Goal: Task Accomplishment & Management: Use online tool/utility

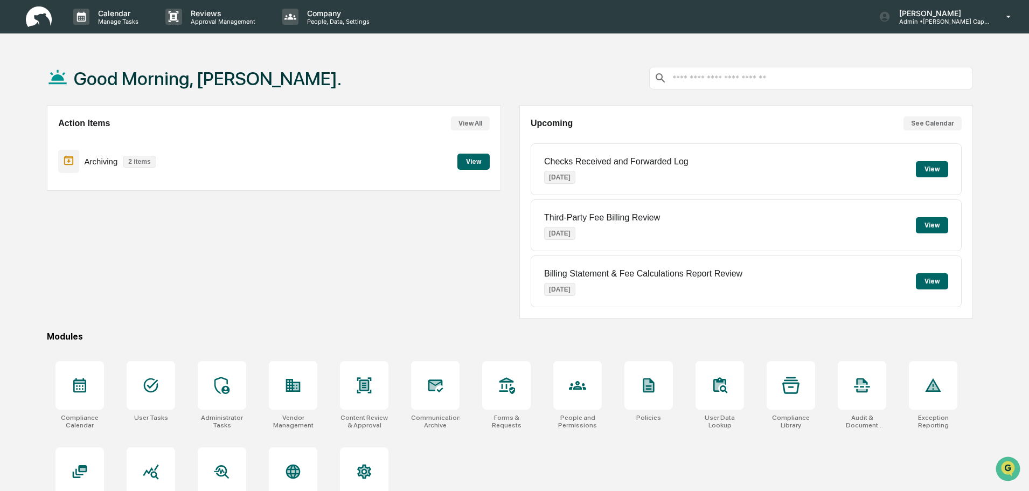
click at [469, 154] on button "View" at bounding box center [473, 162] width 32 height 16
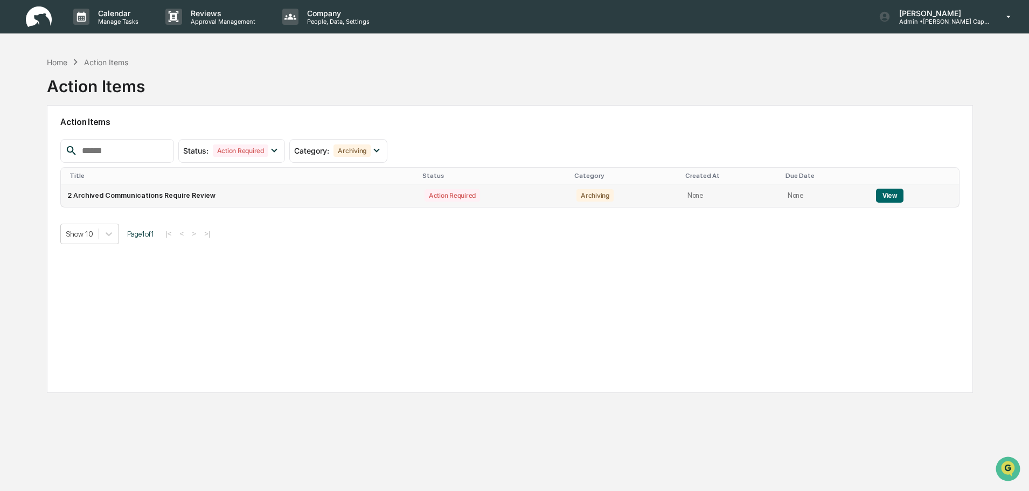
click at [884, 190] on button "View" at bounding box center [889, 196] width 27 height 14
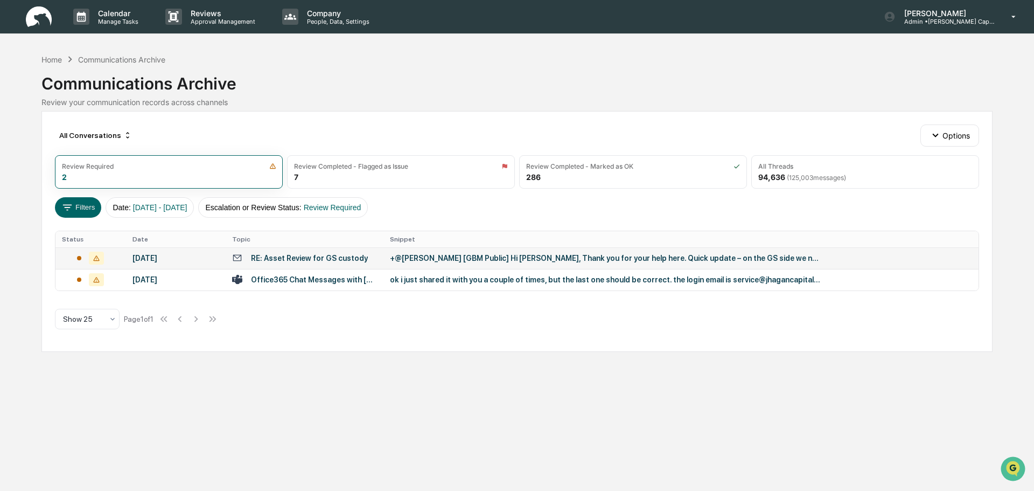
click at [253, 256] on div "RE: Asset Review for GS custody" at bounding box center [309, 258] width 117 height 9
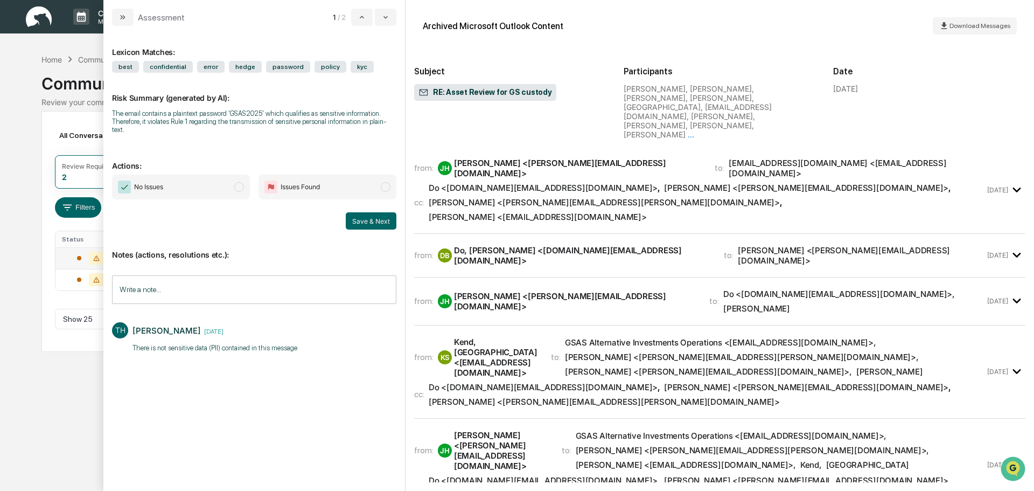
click at [242, 275] on input "Write a note..." at bounding box center [254, 289] width 284 height 29
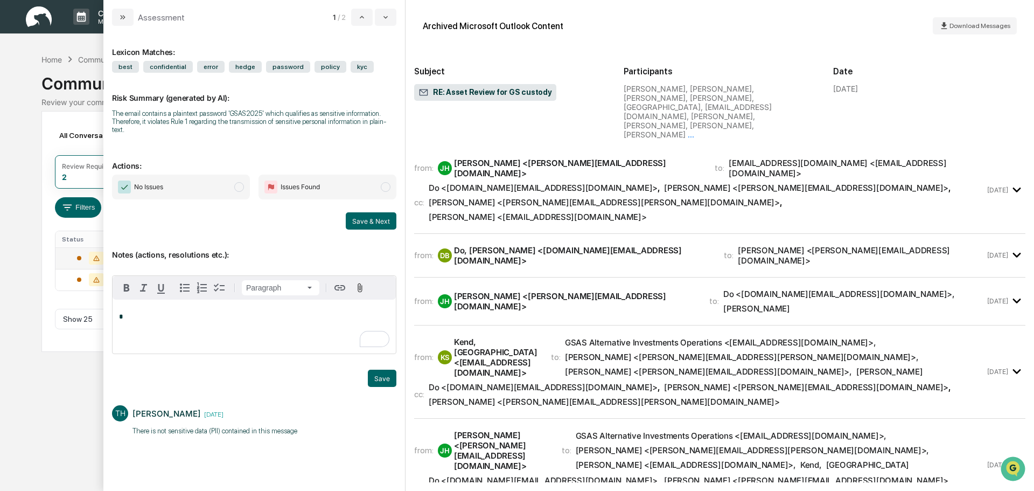
click at [241, 182] on span "modal" at bounding box center [239, 187] width 10 height 10
click at [183, 313] on p "*" at bounding box center [254, 317] width 270 height 8
click at [392, 372] on button "Save" at bounding box center [382, 377] width 29 height 17
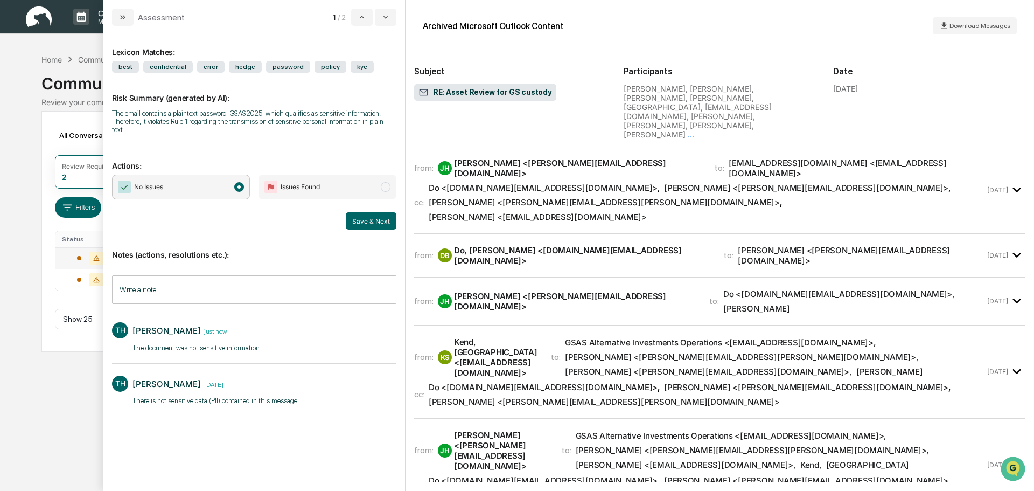
click at [353, 213] on button "Save & Next" at bounding box center [371, 220] width 51 height 17
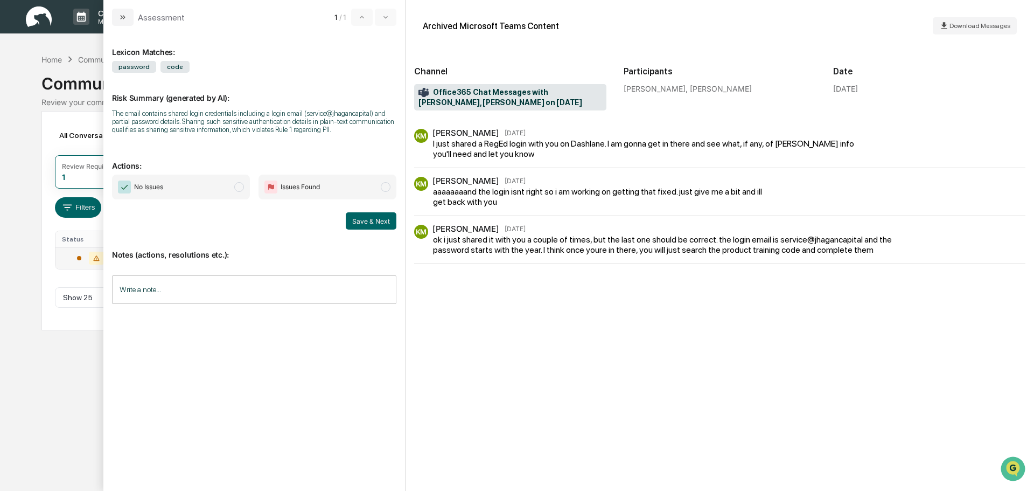
click at [545, 260] on div "KM [PERSON_NAME] [DATE] ok i just shared it with you a couple of times, but the…" at bounding box center [719, 244] width 611 height 39
click at [553, 240] on div "ok i just shared it with you a couple of times, but the last one should be corr…" at bounding box center [677, 244] width 489 height 20
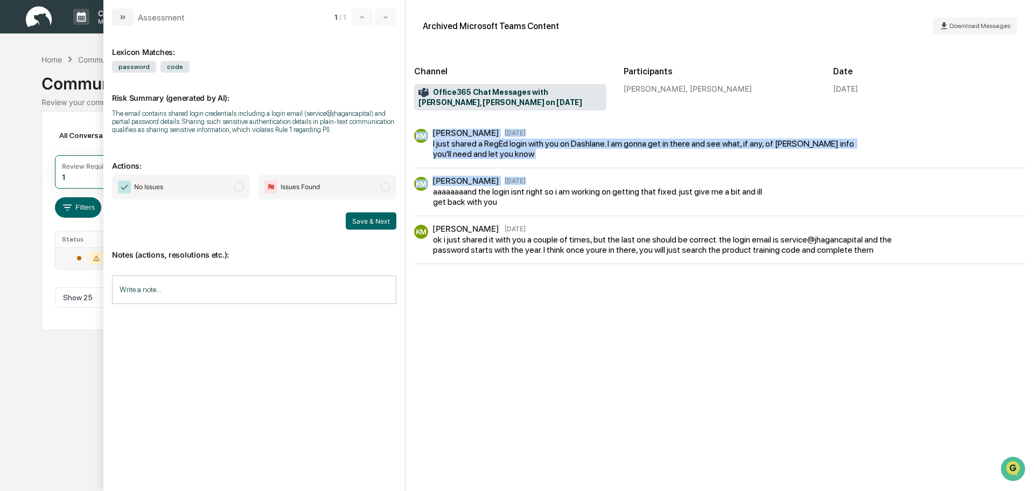
click at [558, 187] on div "KM [PERSON_NAME] [DATE] I just shared a RegEd login with you on Dashlane. I am …" at bounding box center [719, 196] width 611 height 135
click at [558, 188] on div "aaaaaaaand the login isnt right so i am working on getting that fixed. just giv…" at bounding box center [598, 196] width 331 height 20
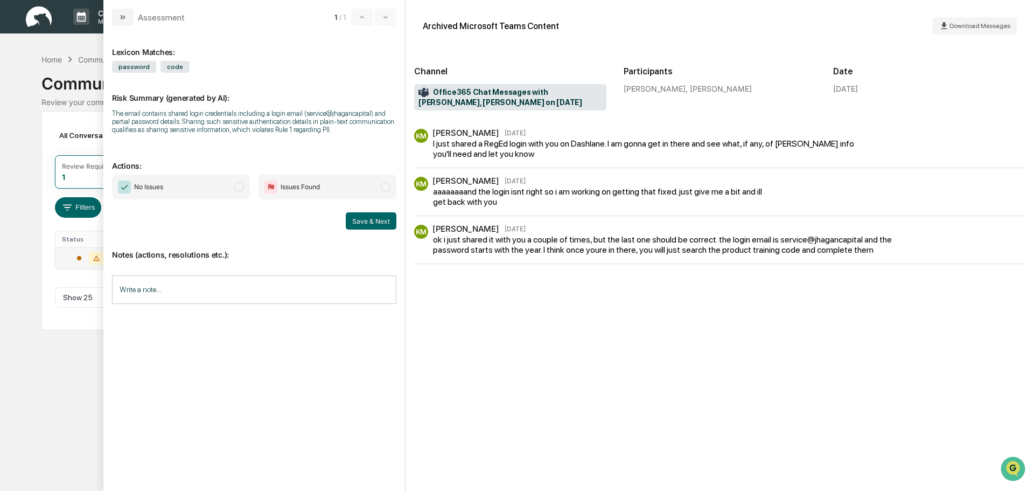
click at [566, 257] on div "KM [PERSON_NAME] [DATE] ok i just shared it with you a couple of times, but the…" at bounding box center [719, 244] width 611 height 39
click at [239, 189] on span "modal" at bounding box center [239, 187] width 10 height 10
click at [211, 278] on input "Write a note..." at bounding box center [254, 289] width 284 height 29
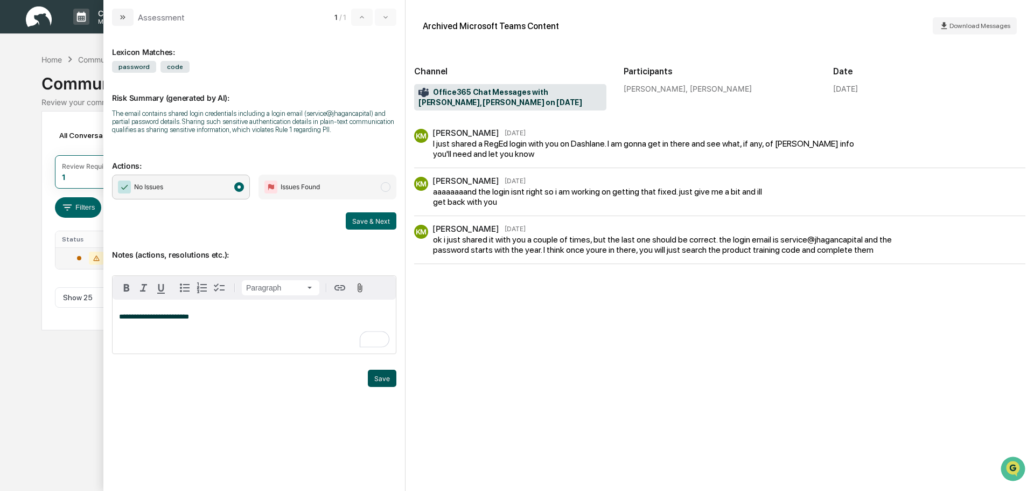
drag, startPoint x: 368, startPoint y: 383, endPoint x: 374, endPoint y: 379, distance: 6.6
click at [373, 381] on button "Save" at bounding box center [382, 377] width 29 height 17
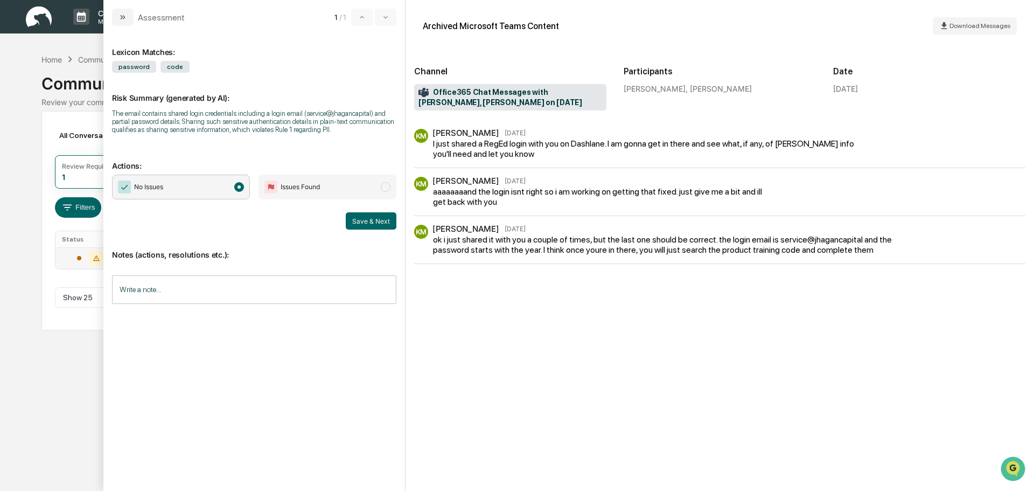
click at [374, 379] on div "Lexicon Matches: password code Risk Summary (generated by AI): The email contai…" at bounding box center [254, 253] width 284 height 438
click at [376, 214] on button "Save & Next" at bounding box center [371, 220] width 51 height 17
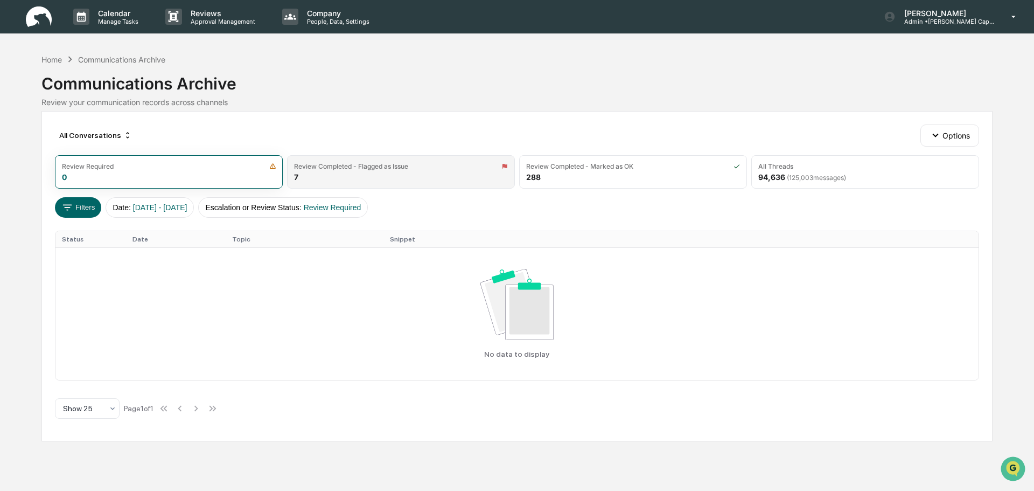
click at [361, 176] on div "Review Completed - Flagged as Issue 7" at bounding box center [401, 171] width 228 height 33
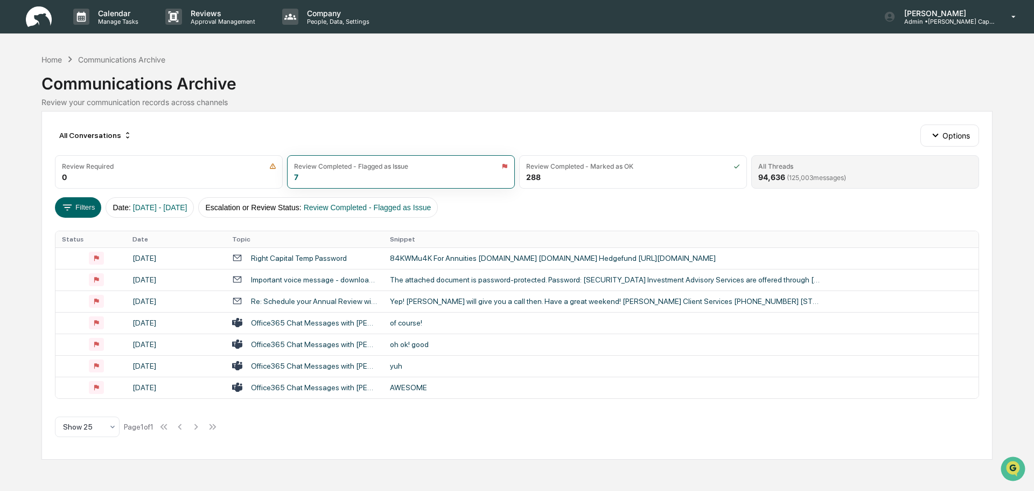
click at [904, 164] on div "All Threads" at bounding box center [865, 166] width 214 height 8
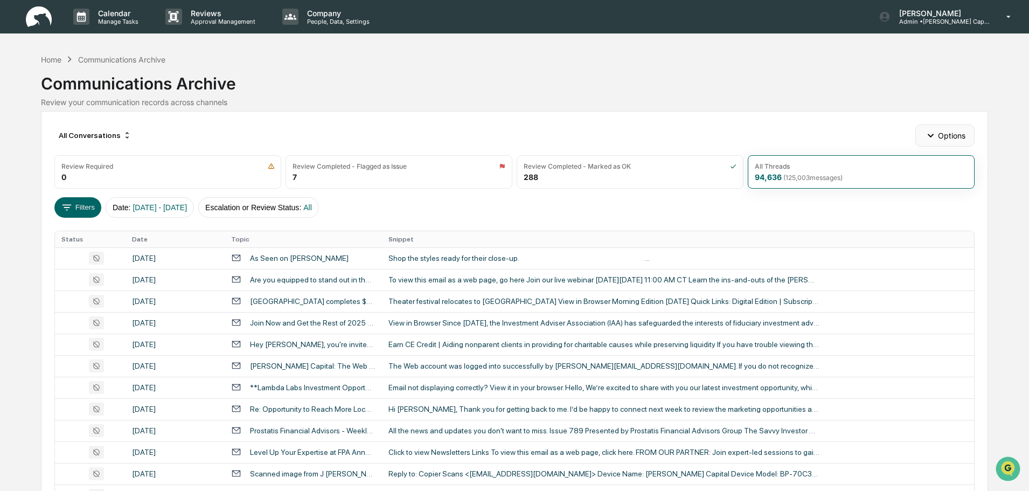
click at [926, 131] on icon "button" at bounding box center [930, 135] width 12 height 12
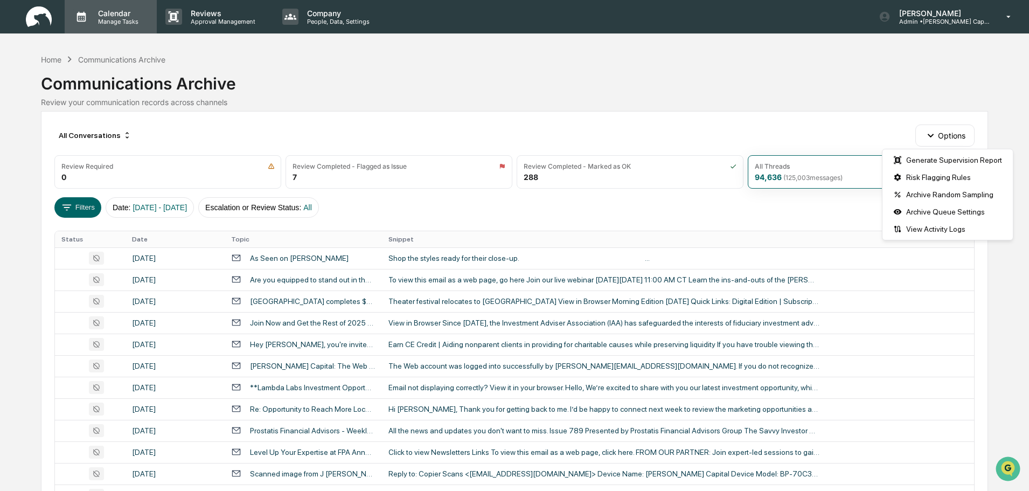
click at [122, 16] on p "Calendar" at bounding box center [116, 13] width 54 height 9
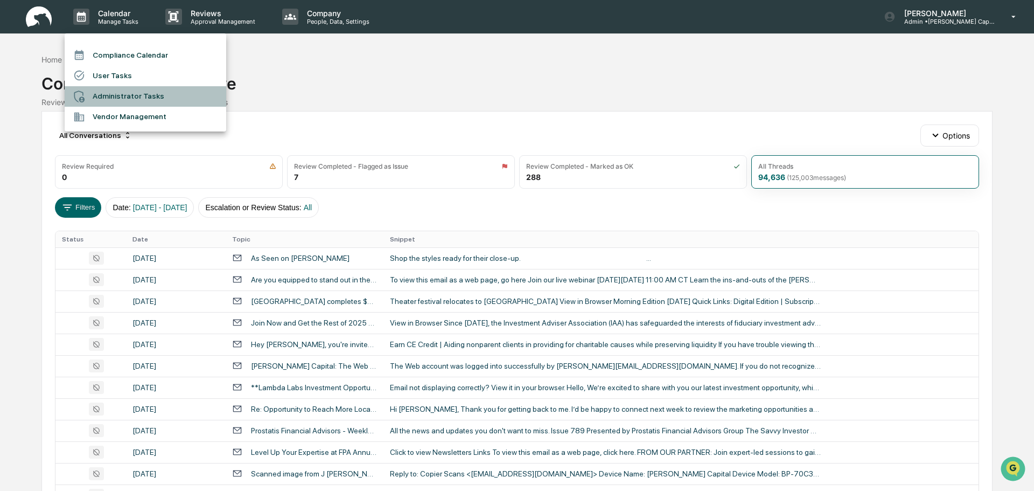
click at [114, 94] on li "Administrator Tasks" at bounding box center [146, 96] width 162 height 20
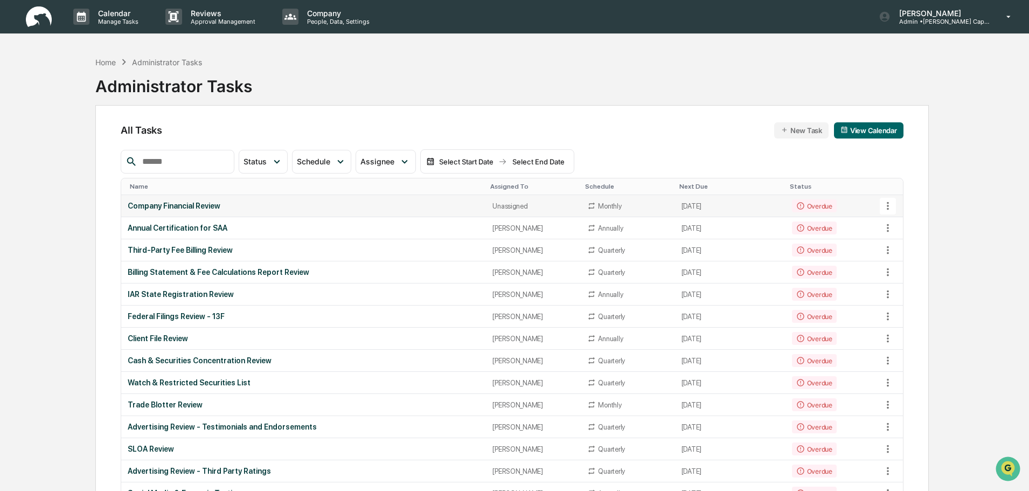
click at [303, 204] on div "Company Financial Review" at bounding box center [304, 205] width 352 height 9
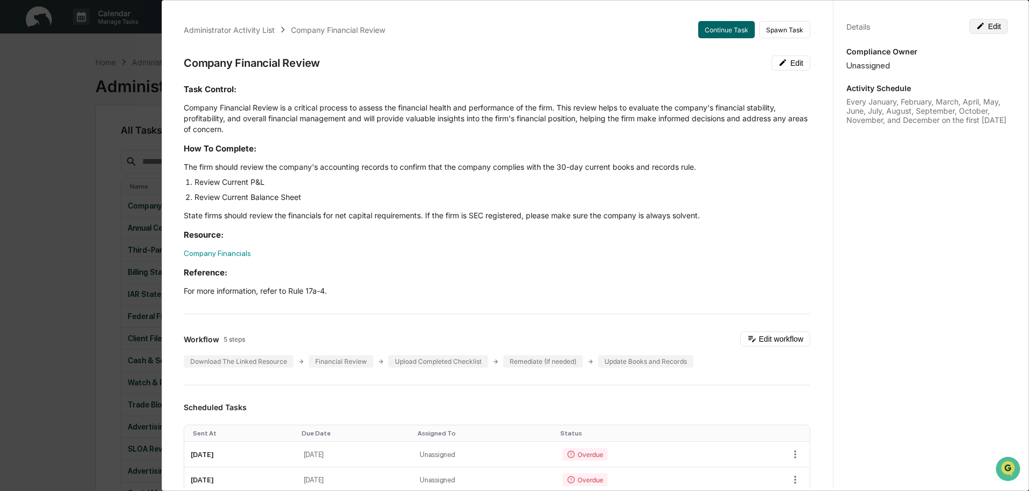
click at [978, 25] on icon at bounding box center [980, 26] width 9 height 9
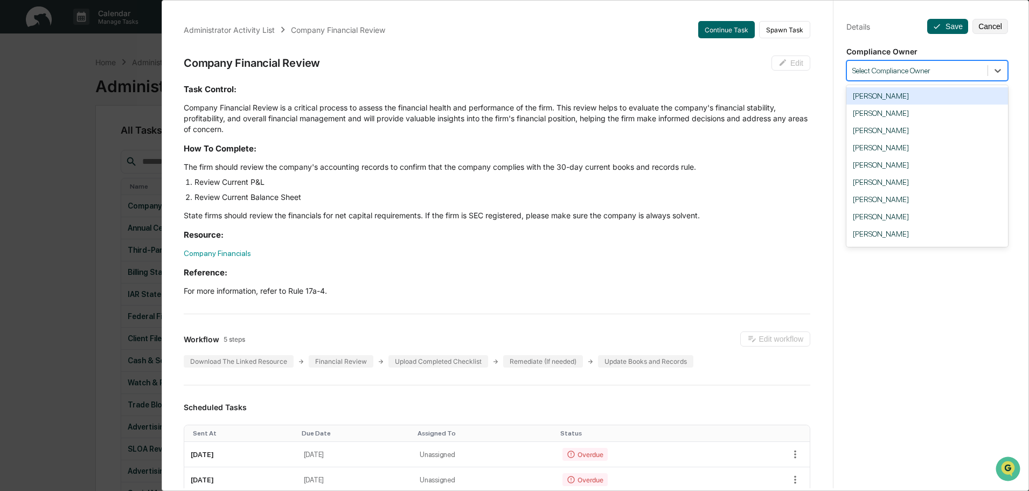
click at [920, 71] on div at bounding box center [917, 71] width 130 height 10
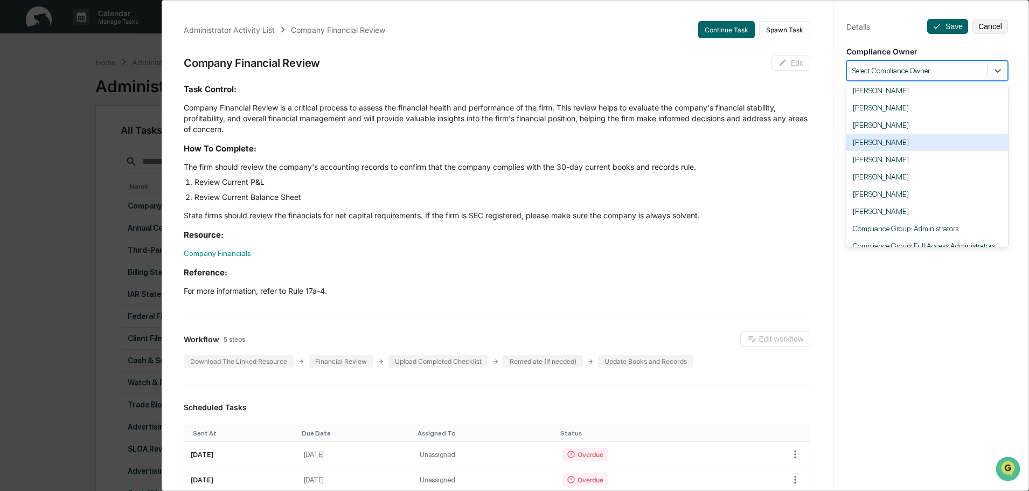
scroll to position [108, 0]
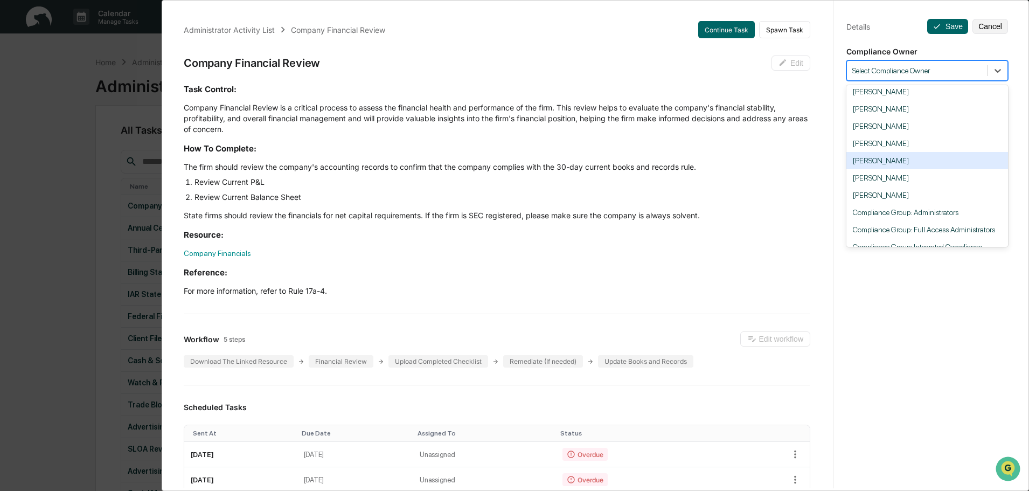
click at [896, 158] on div "[PERSON_NAME]" at bounding box center [927, 160] width 162 height 17
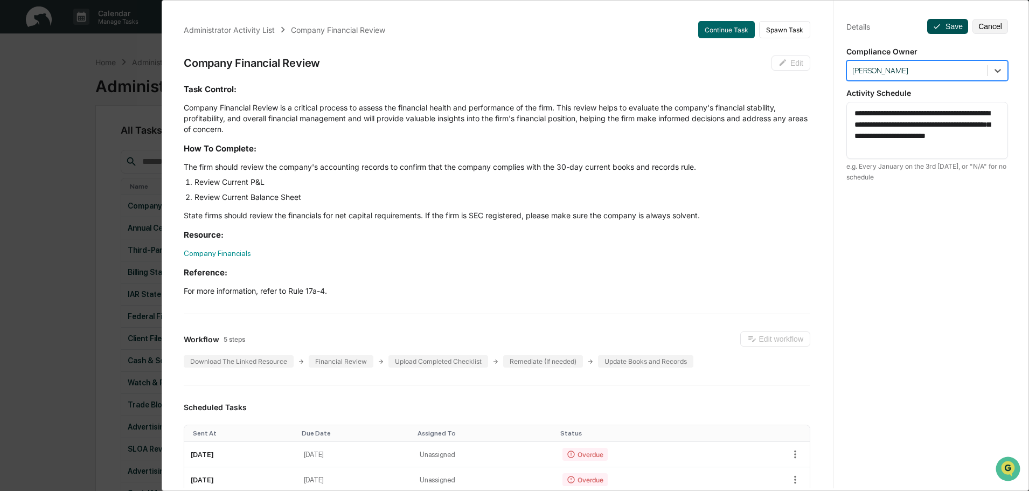
click at [943, 25] on button "Save" at bounding box center [947, 26] width 41 height 15
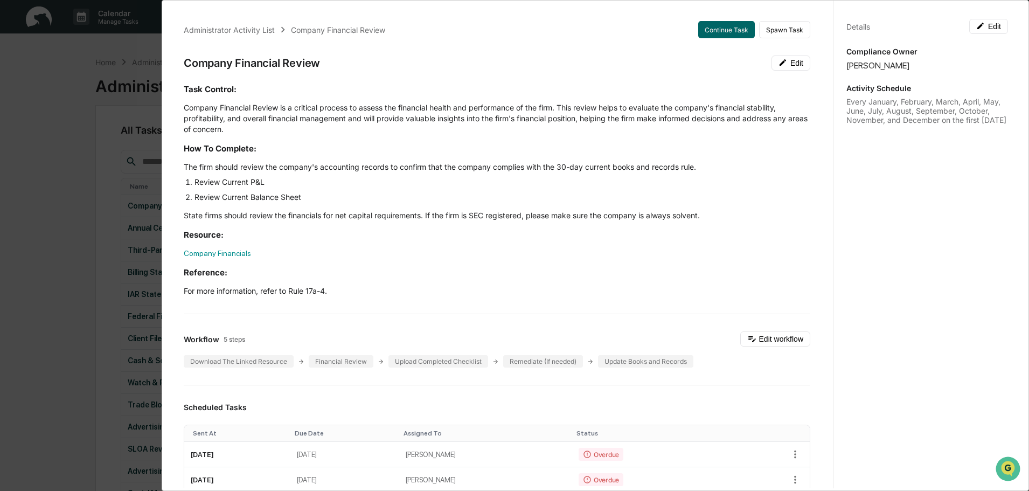
click at [88, 274] on div "Administrator Activity List Company Financial Review Continue Task Spawn Task C…" at bounding box center [514, 245] width 1029 height 491
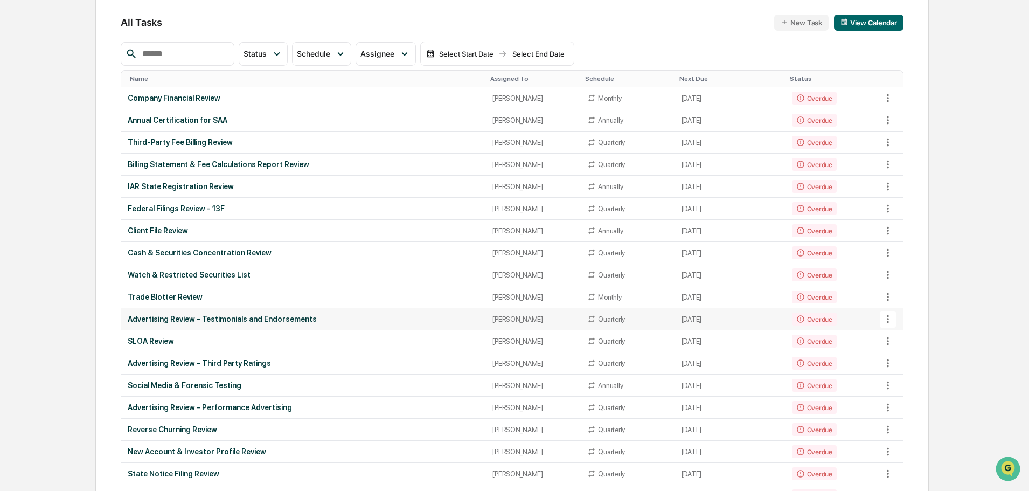
click at [517, 316] on div "[PERSON_NAME]" at bounding box center [533, 319] width 82 height 8
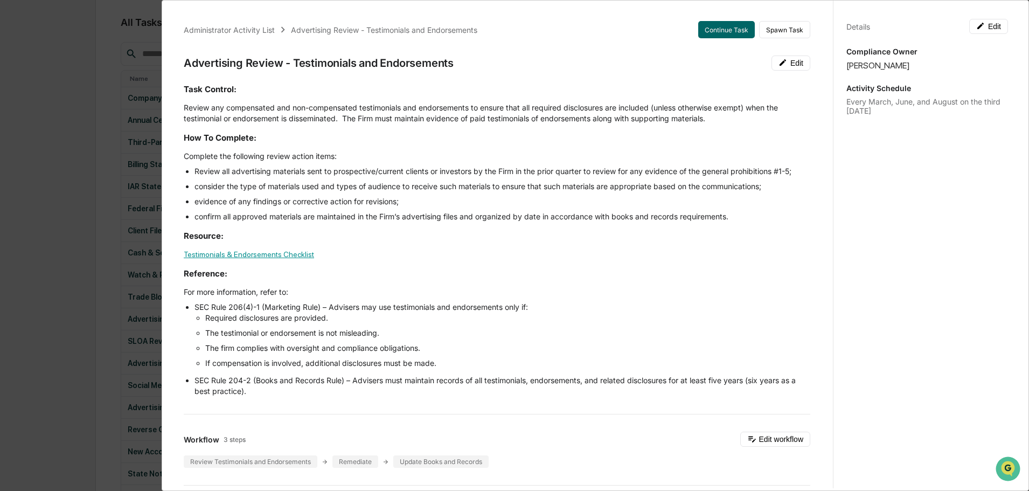
click at [225, 250] on link "Testimonials & Endorsements Checklist" at bounding box center [249, 254] width 130 height 9
